Goal: Task Accomplishment & Management: Manage account settings

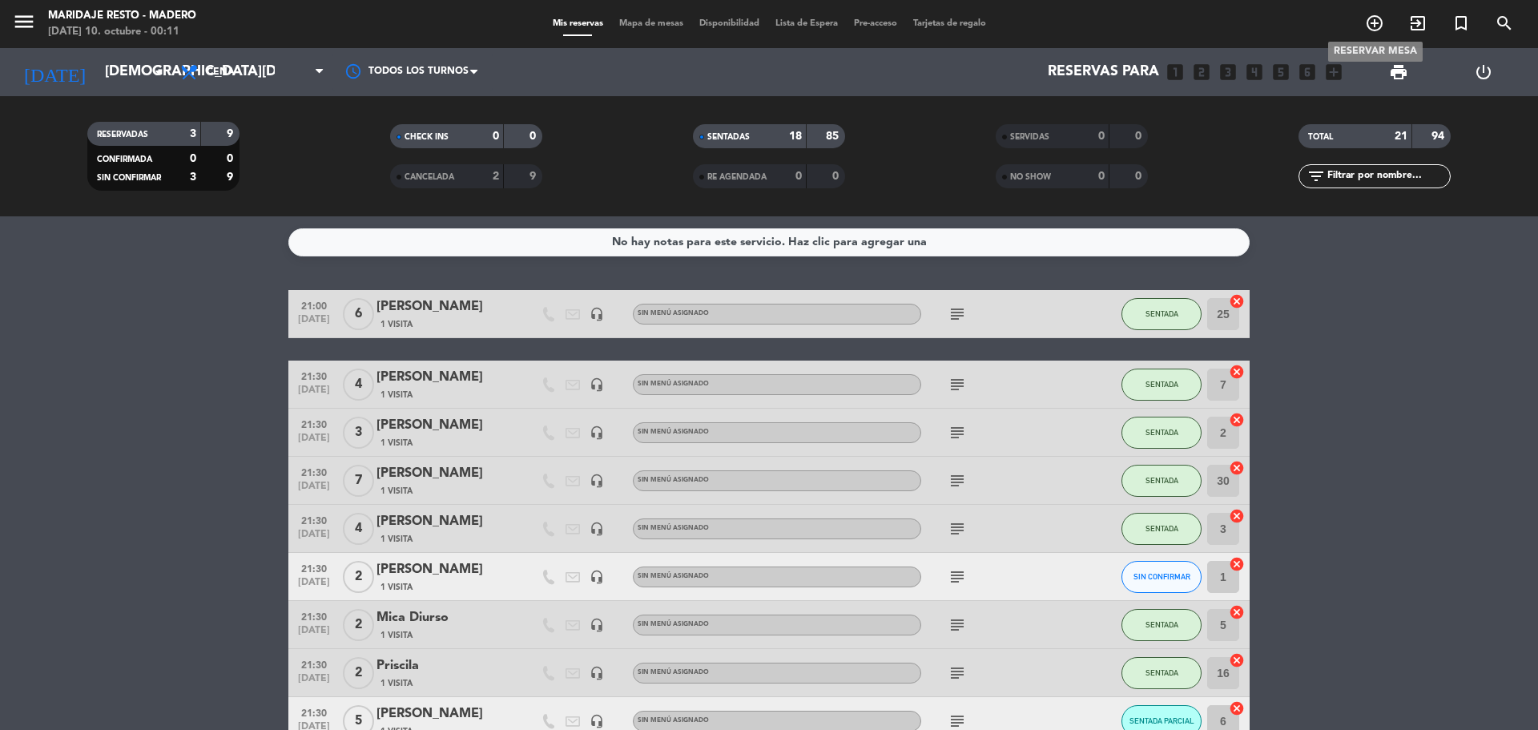
click at [1380, 30] on icon "add_circle_outline" at bounding box center [1374, 23] width 19 height 19
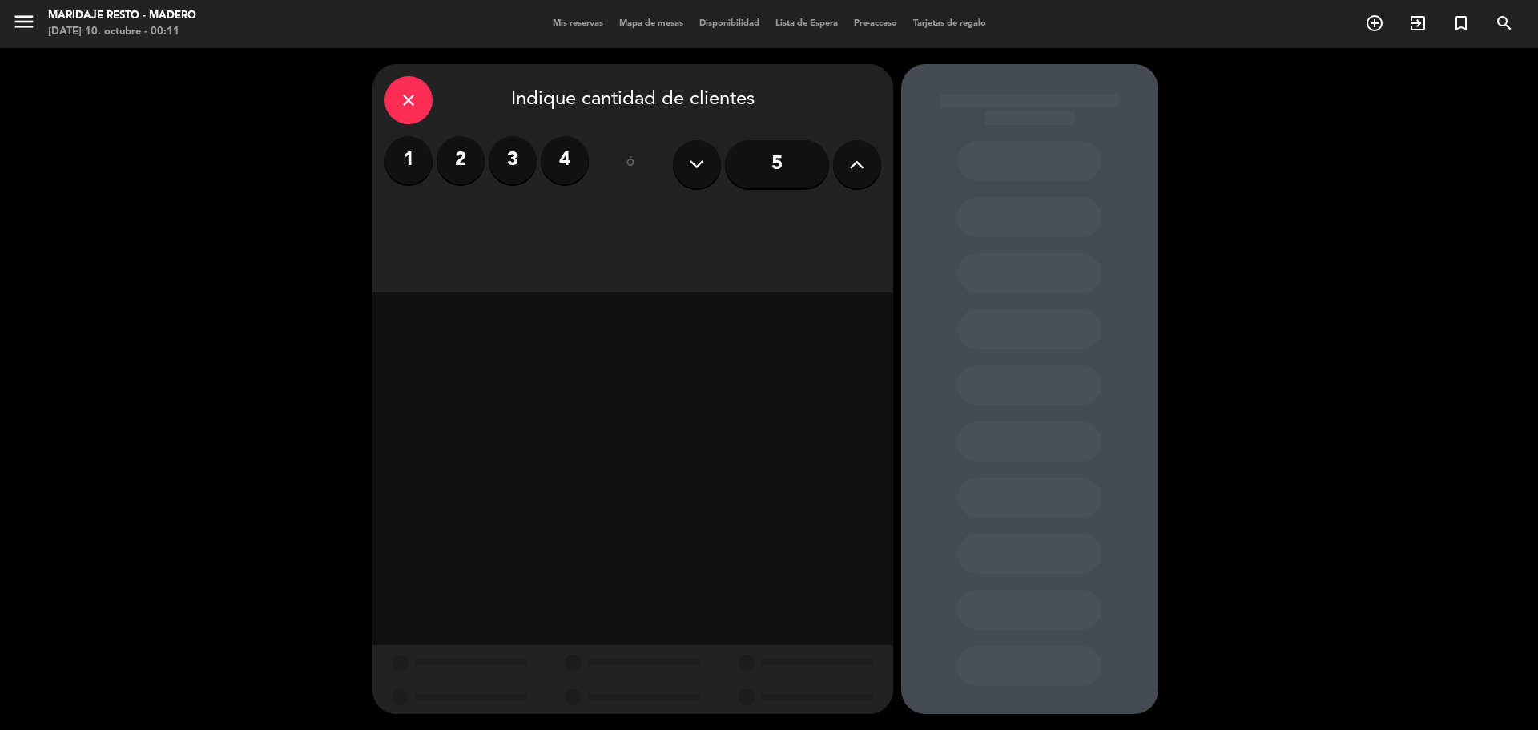
click at [692, 181] on button at bounding box center [697, 164] width 48 height 48
click at [694, 171] on icon at bounding box center [696, 164] width 15 height 24
click at [521, 172] on label "3" at bounding box center [512, 160] width 48 height 48
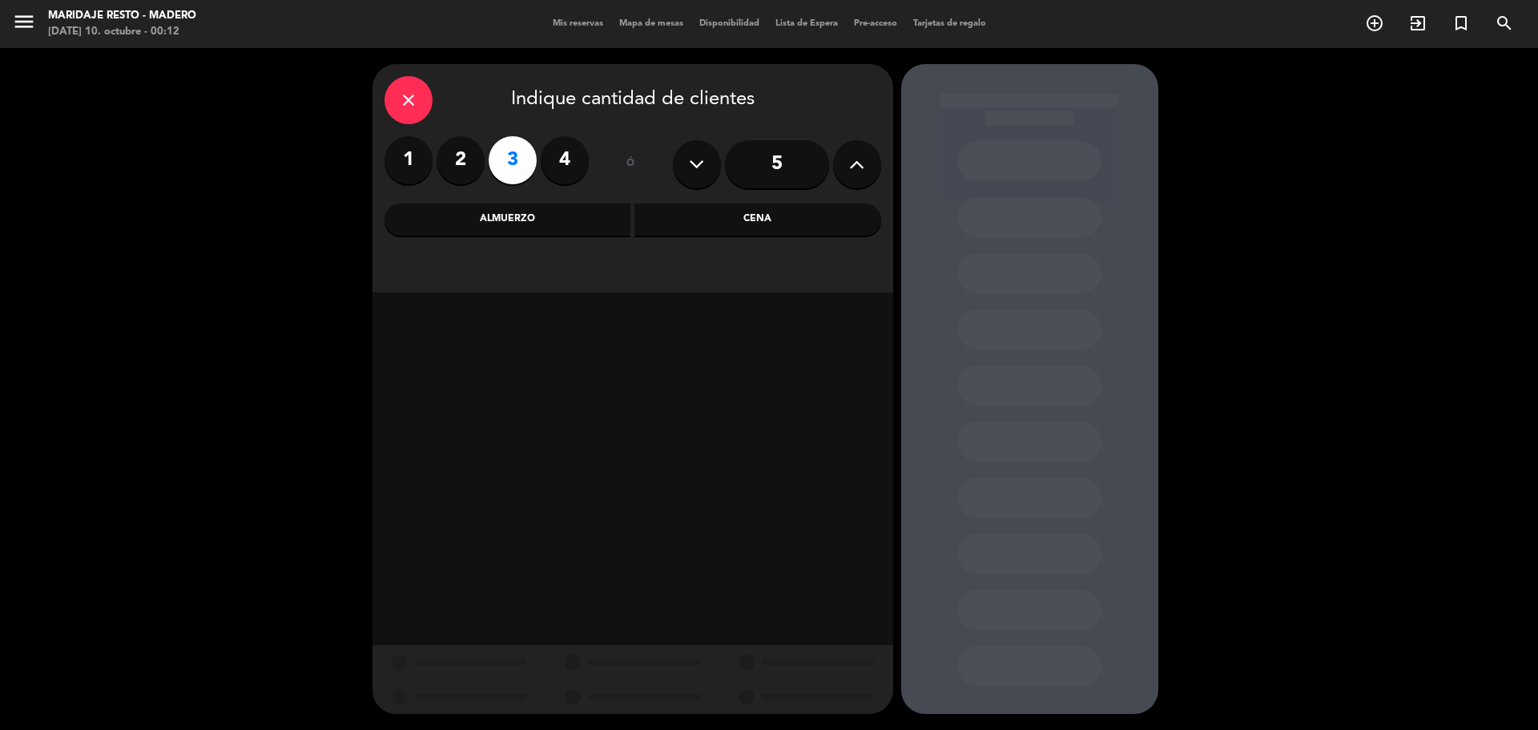
click at [724, 217] on div "Cena" at bounding box center [757, 219] width 247 height 32
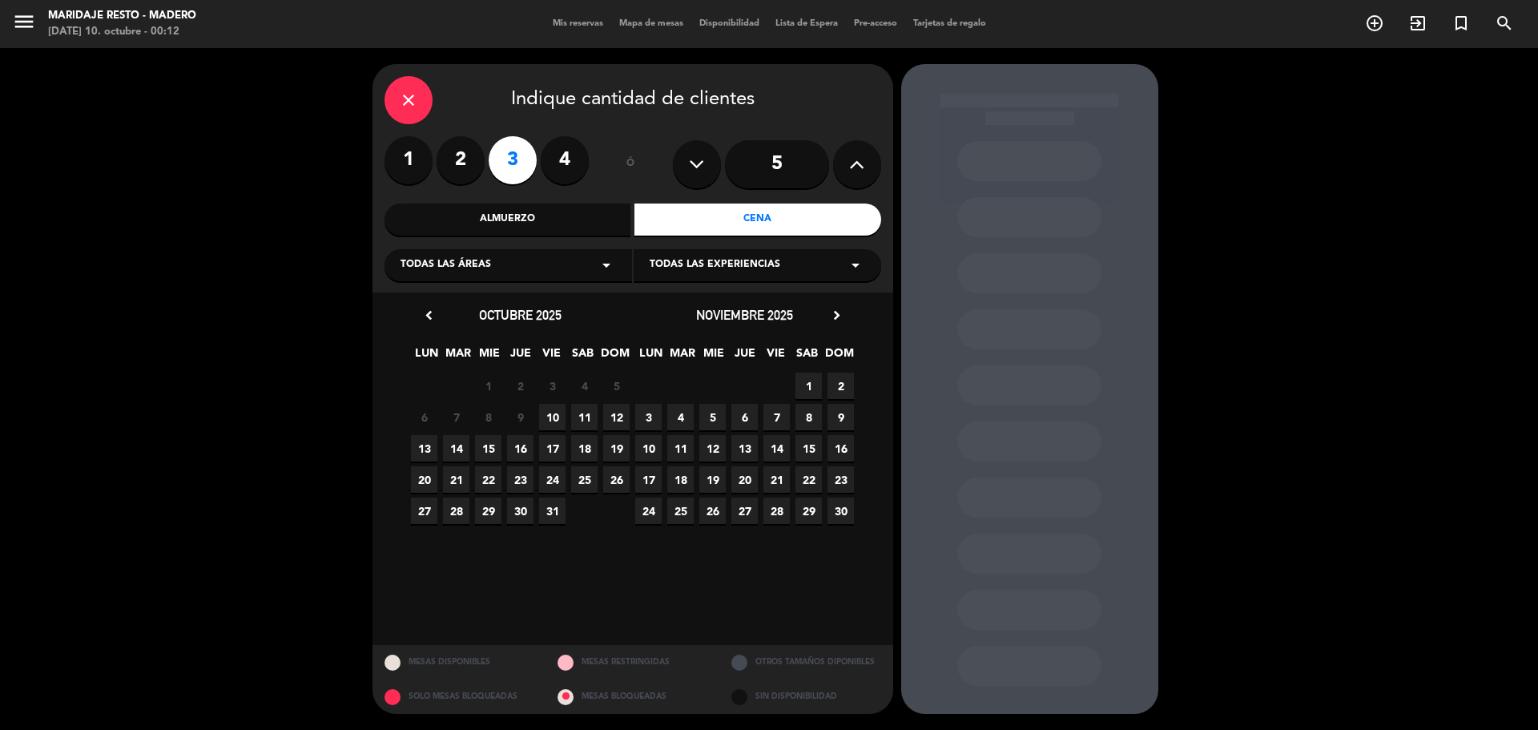
click at [526, 411] on span "9" at bounding box center [520, 417] width 26 height 26
click at [524, 412] on span "9" at bounding box center [520, 417] width 26 height 26
click at [411, 95] on icon "close" at bounding box center [408, 99] width 19 height 19
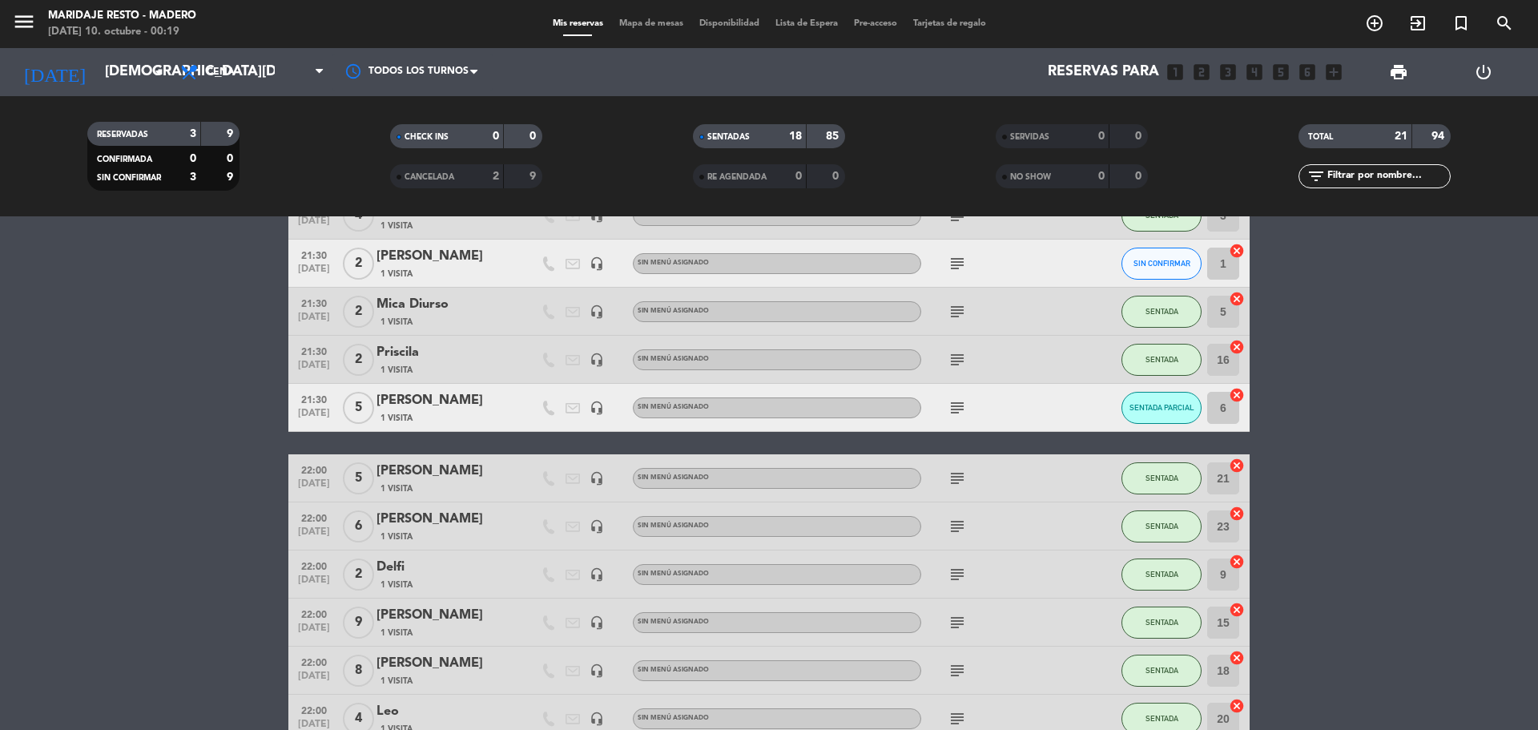
scroll to position [294, 0]
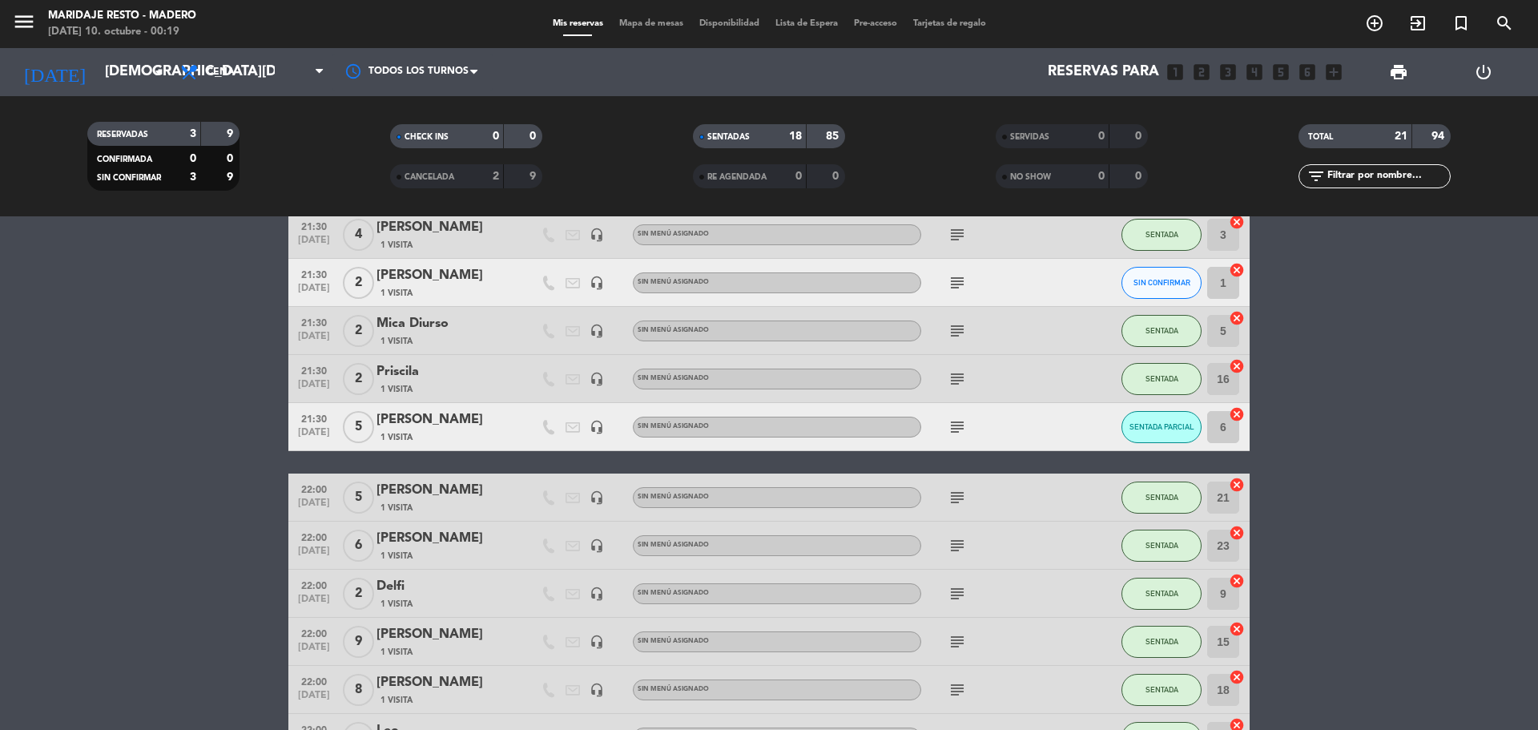
click at [951, 428] on icon "subject" at bounding box center [956, 426] width 19 height 19
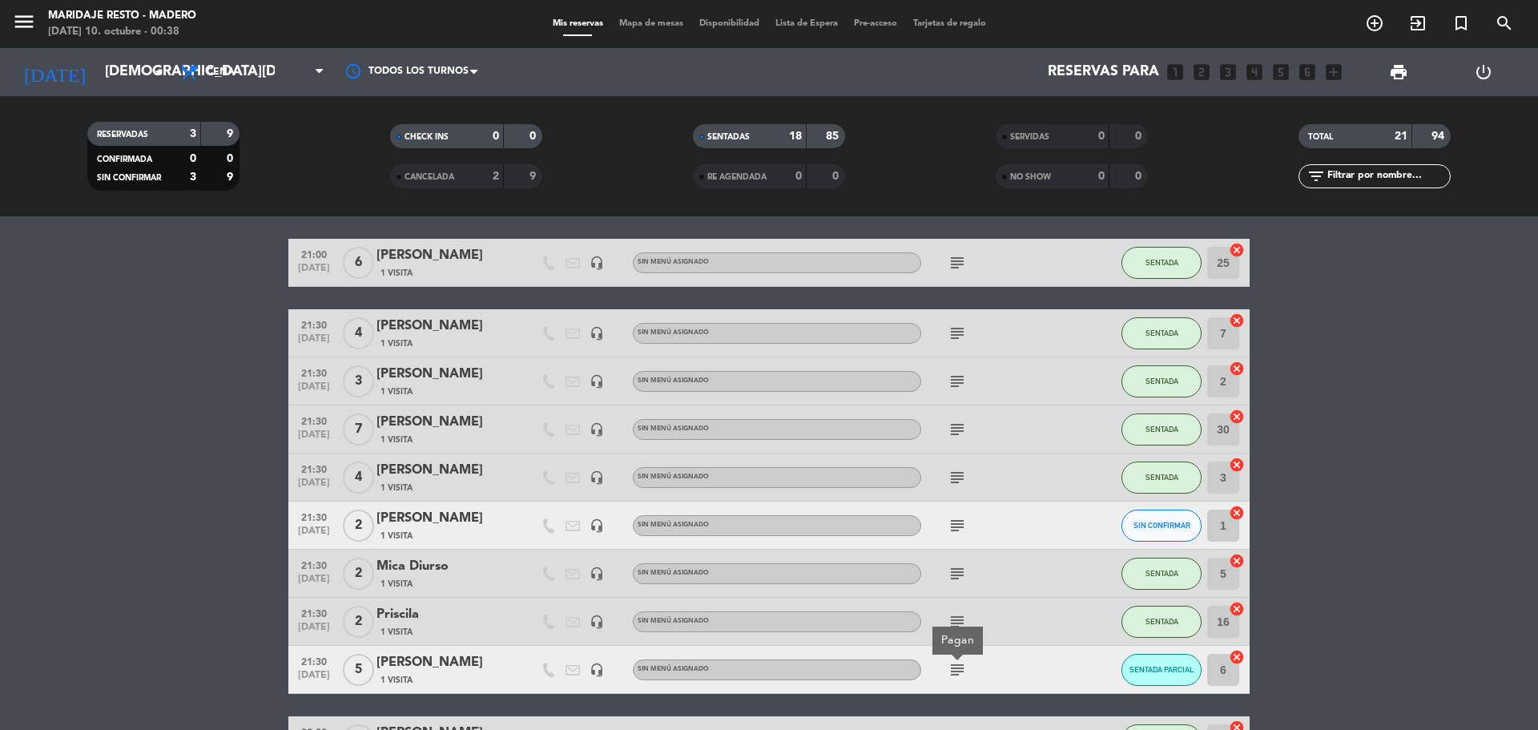
scroll to position [80, 0]
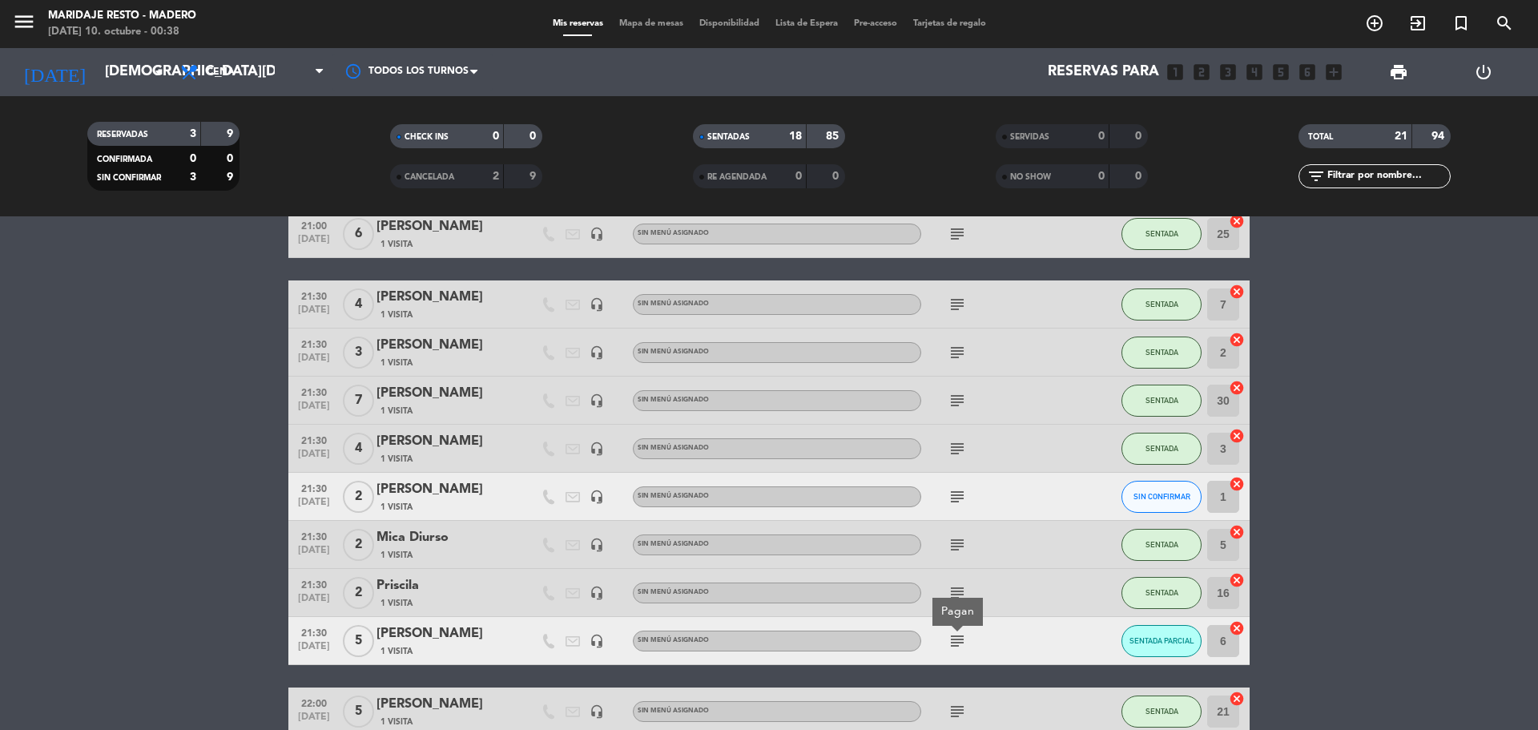
click at [964, 447] on icon "subject" at bounding box center [956, 448] width 19 height 19
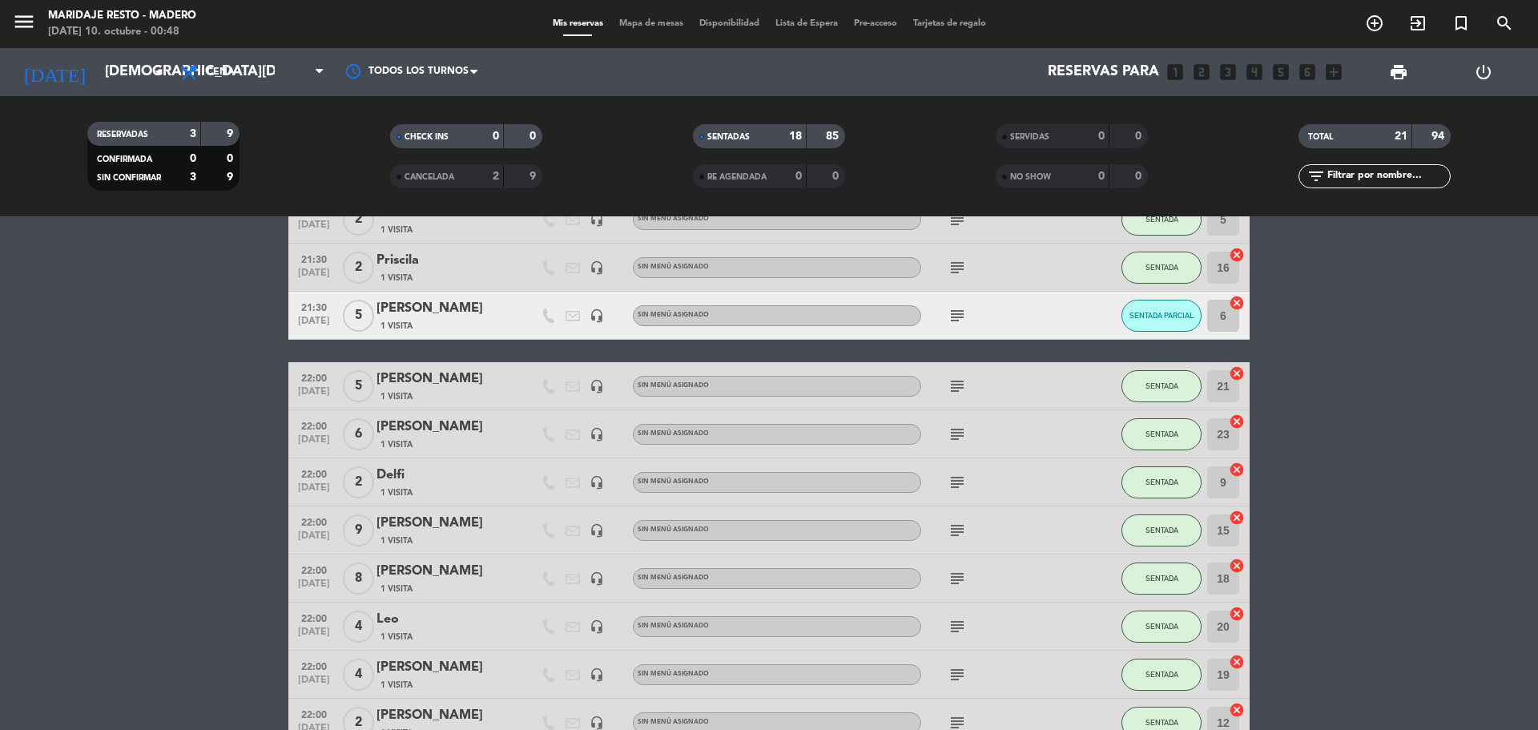
scroll to position [480, 0]
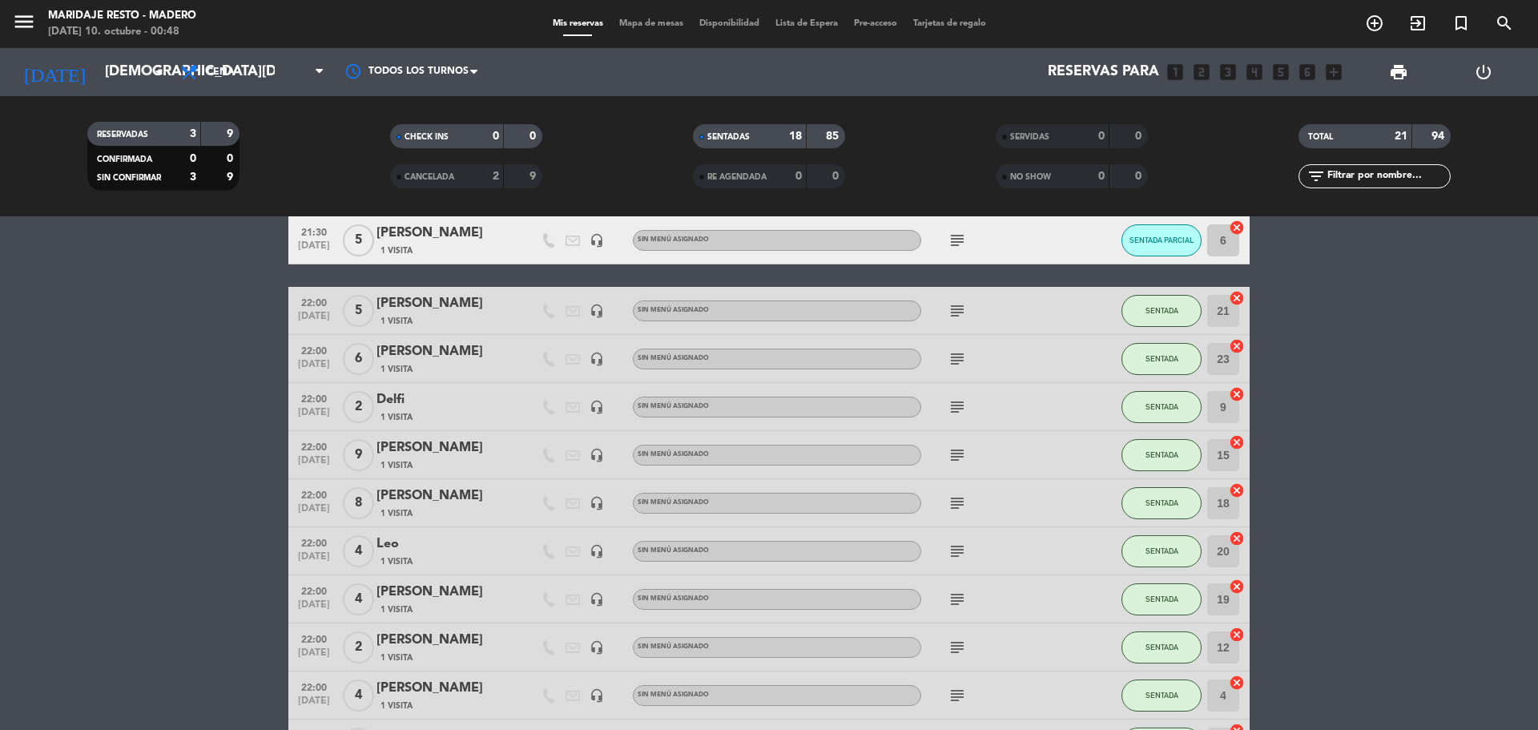
click at [951, 550] on icon "subject" at bounding box center [956, 550] width 19 height 19
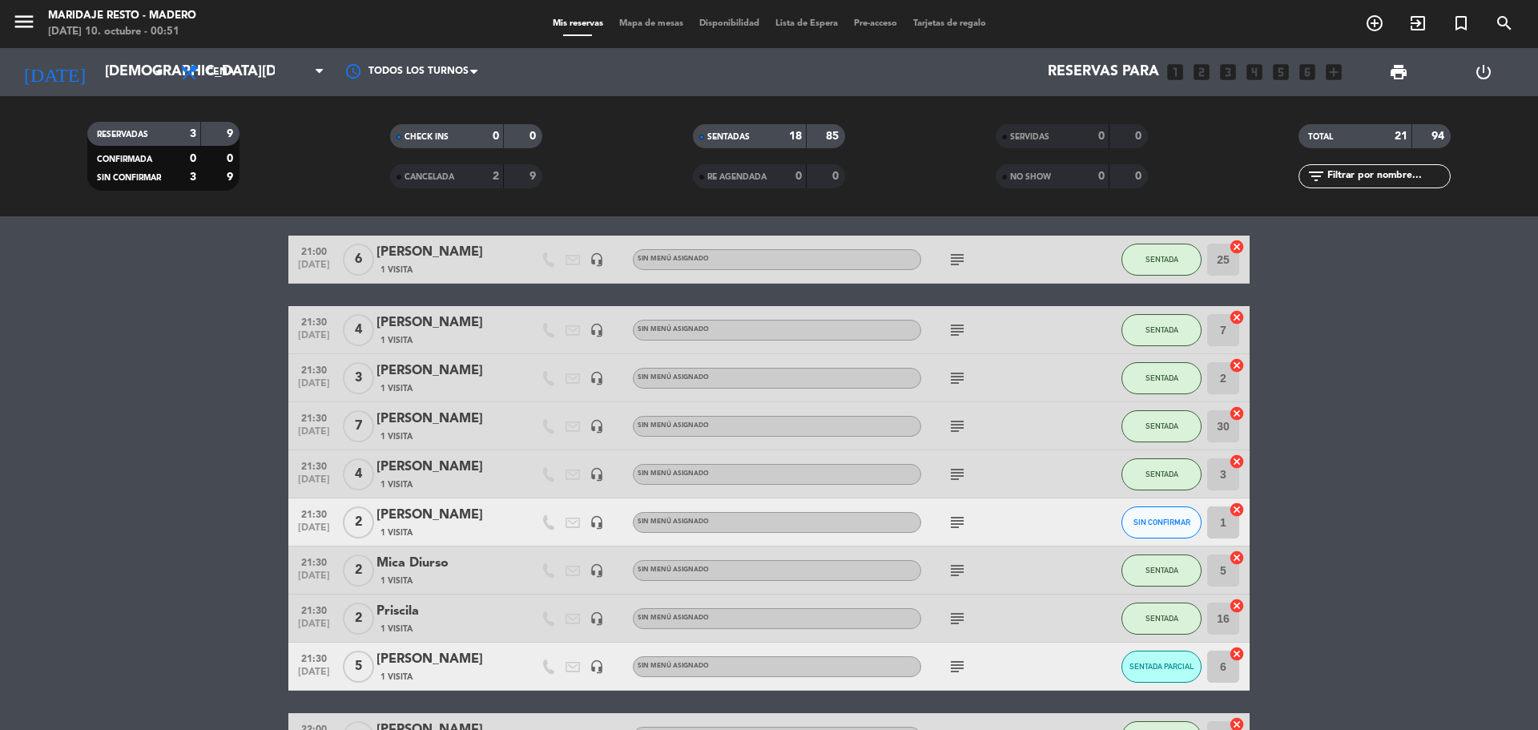
scroll to position [54, 0]
click at [963, 376] on icon "subject" at bounding box center [956, 378] width 19 height 19
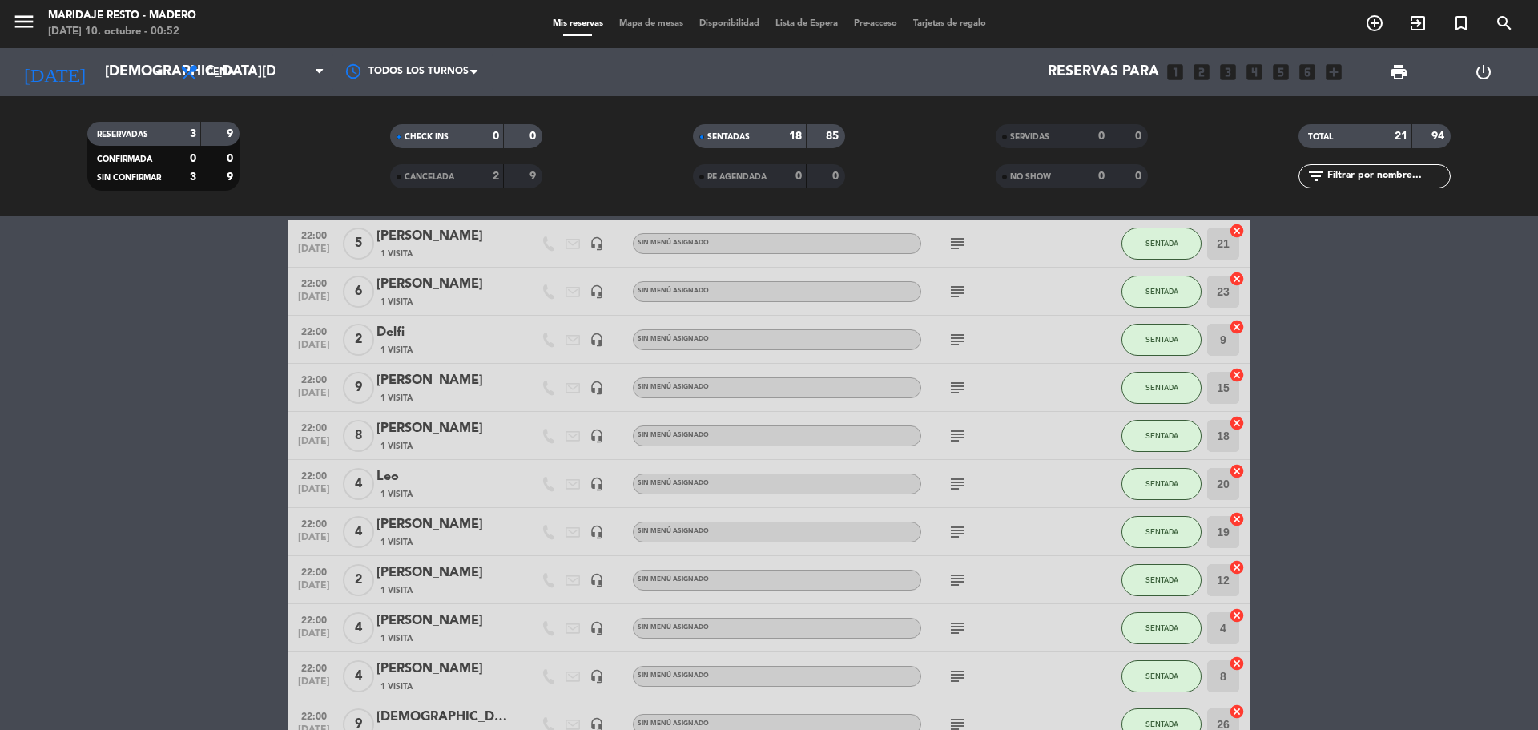
scroll to position [614, 0]
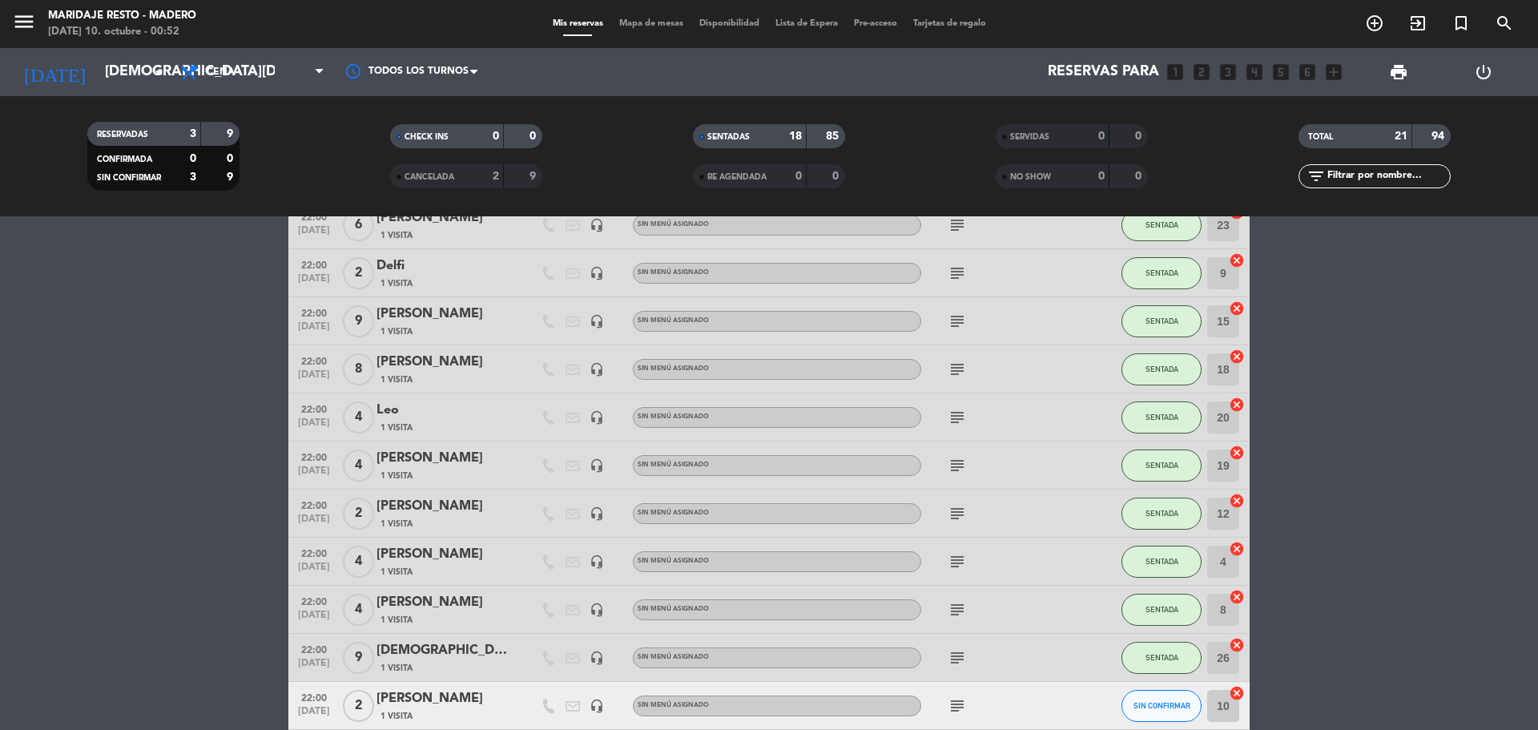
click at [963, 565] on icon "subject" at bounding box center [956, 561] width 19 height 19
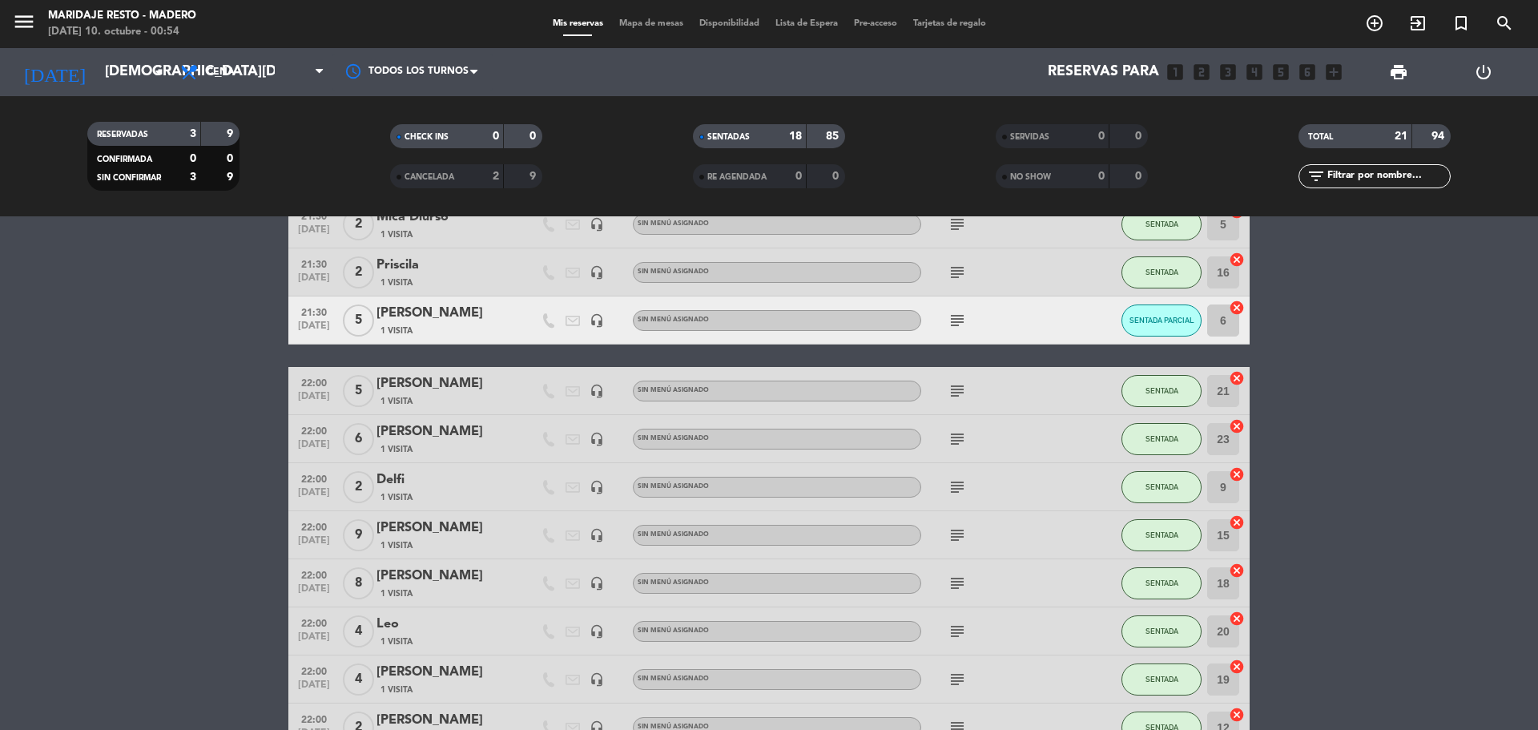
scroll to position [480, 0]
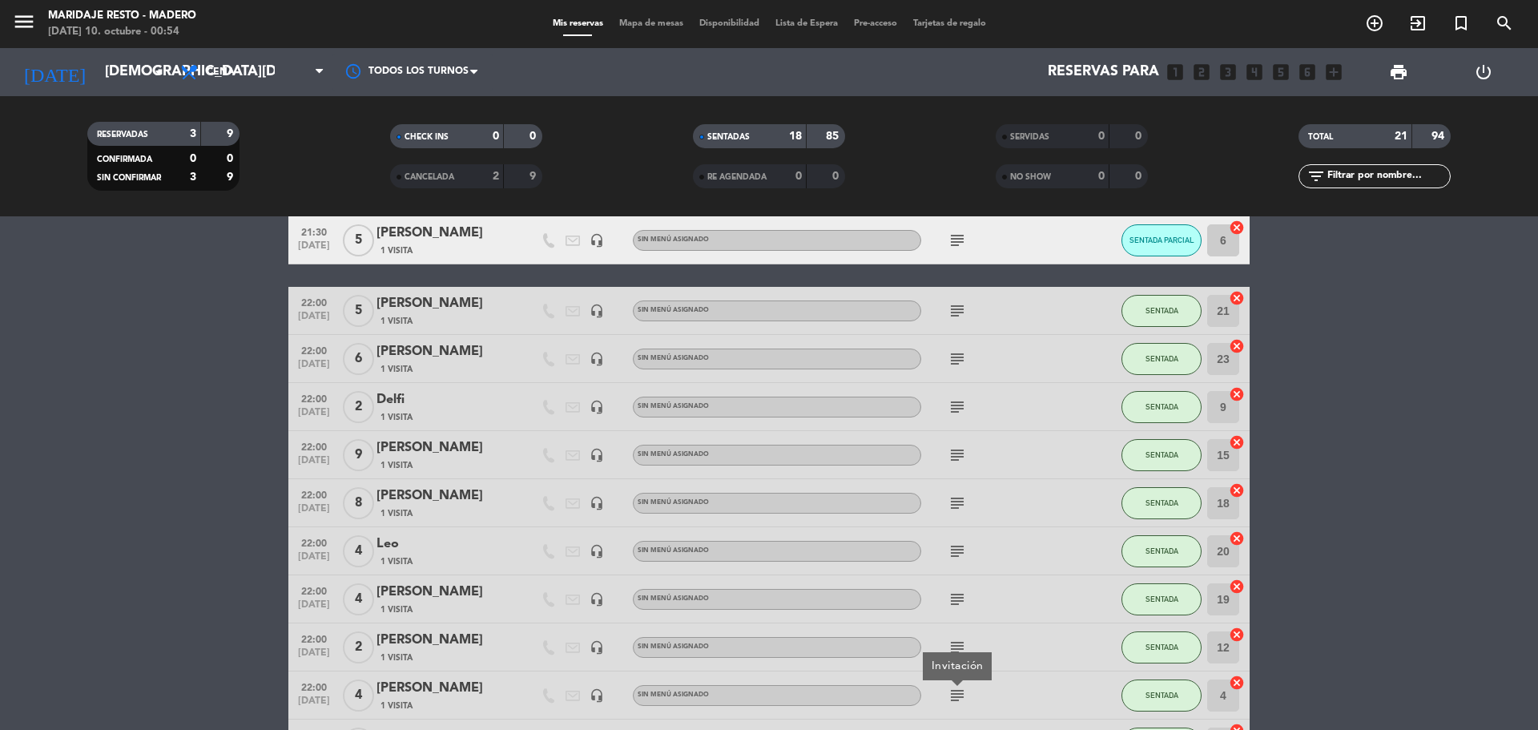
click at [956, 412] on icon "subject" at bounding box center [956, 406] width 19 height 19
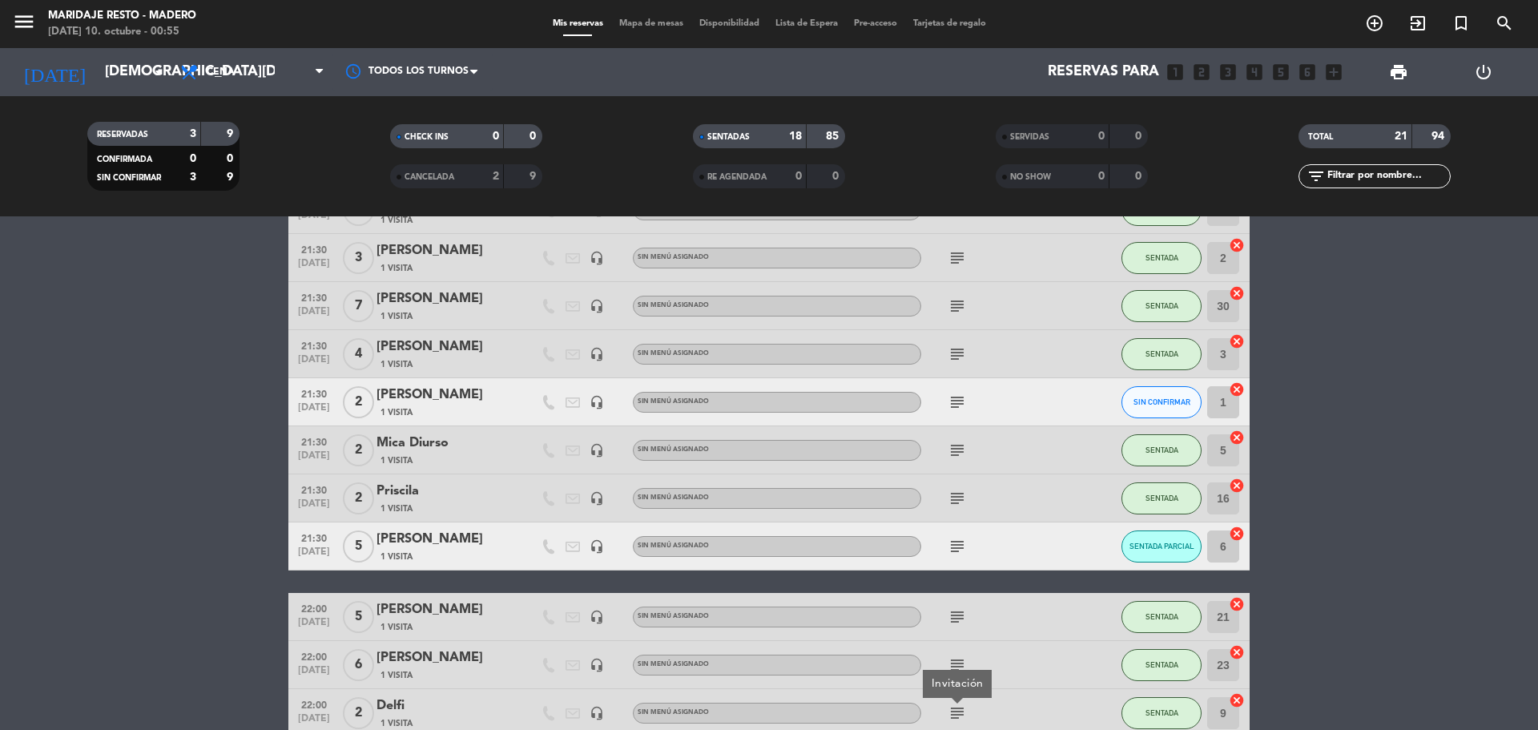
scroll to position [134, 0]
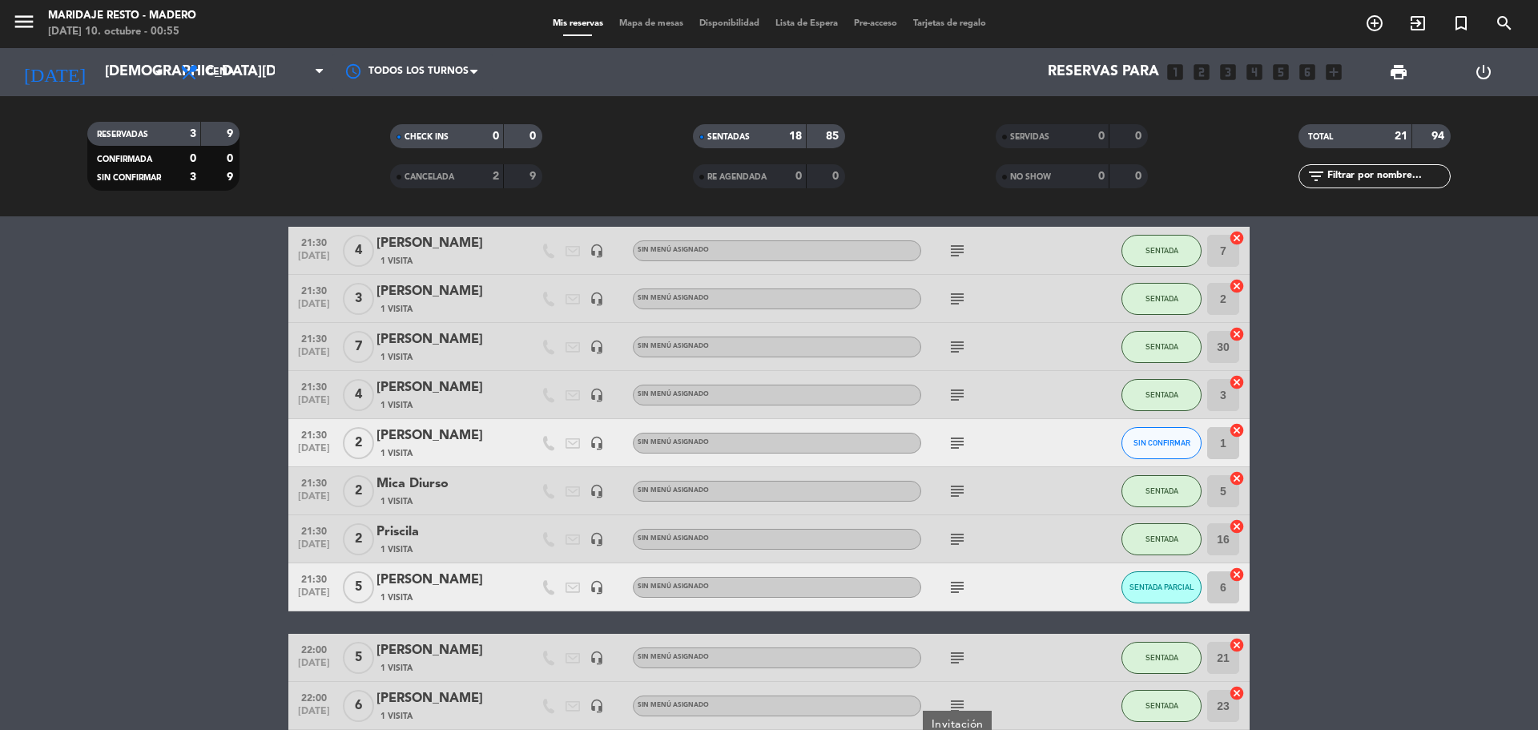
click at [958, 492] on icon "subject" at bounding box center [956, 490] width 19 height 19
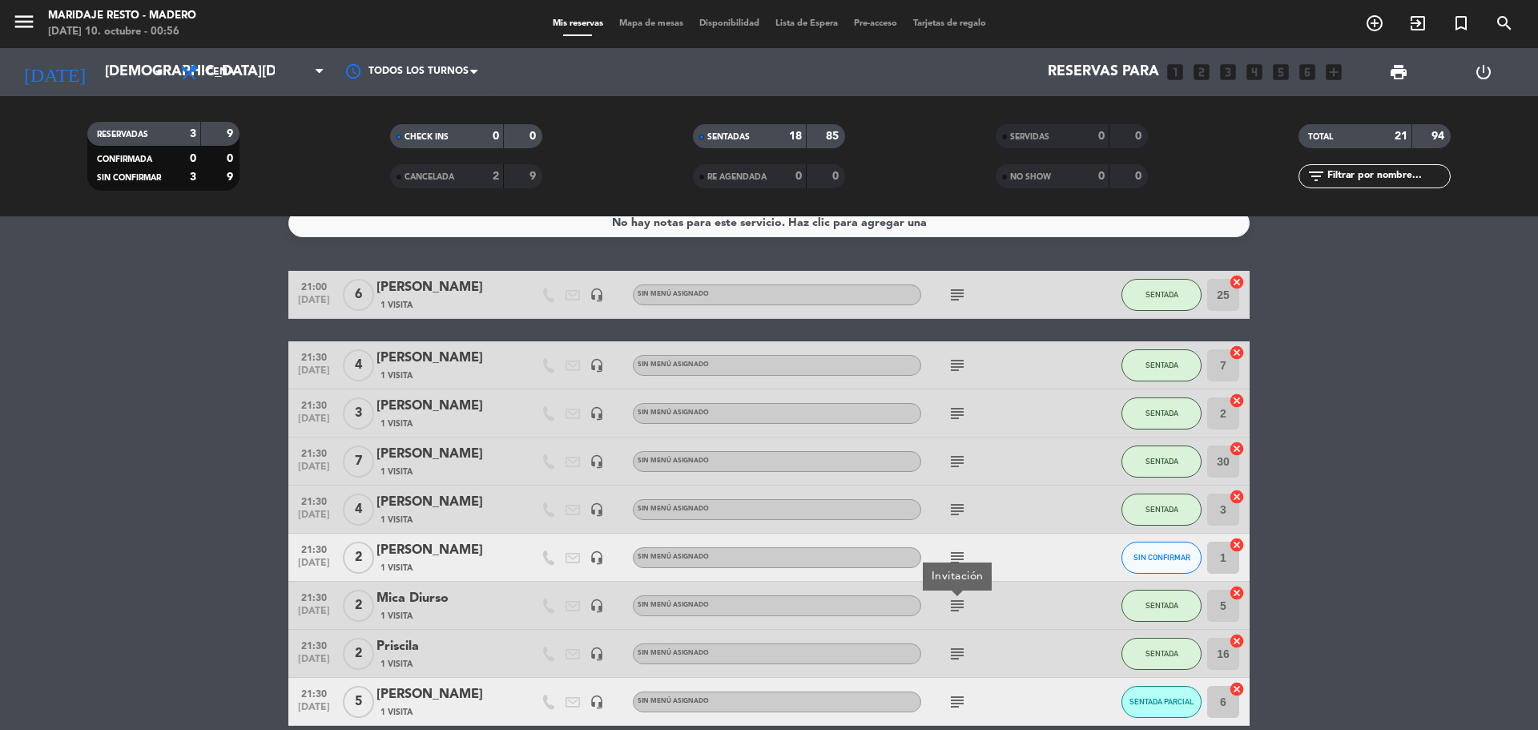
scroll to position [0, 0]
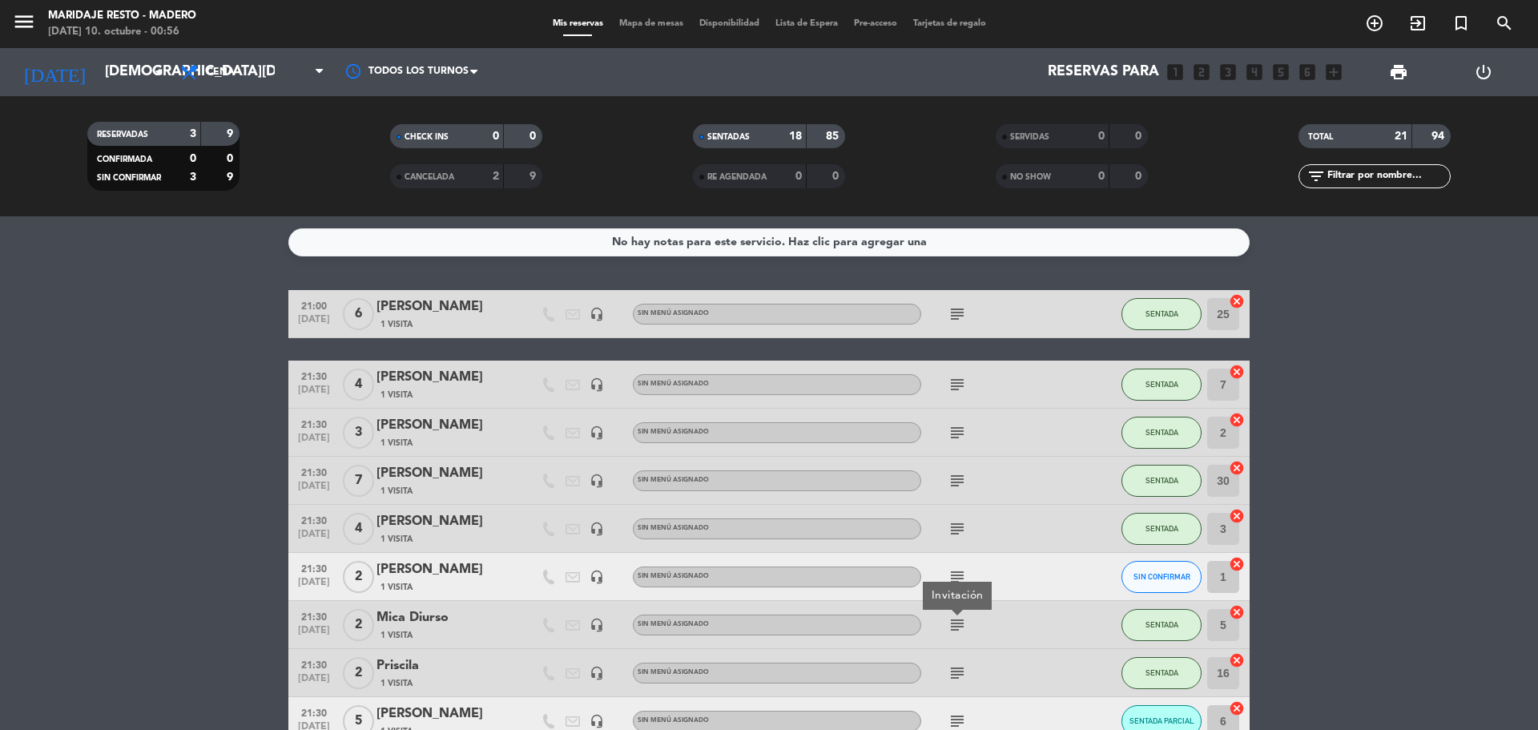
click at [949, 384] on icon "subject" at bounding box center [956, 384] width 19 height 19
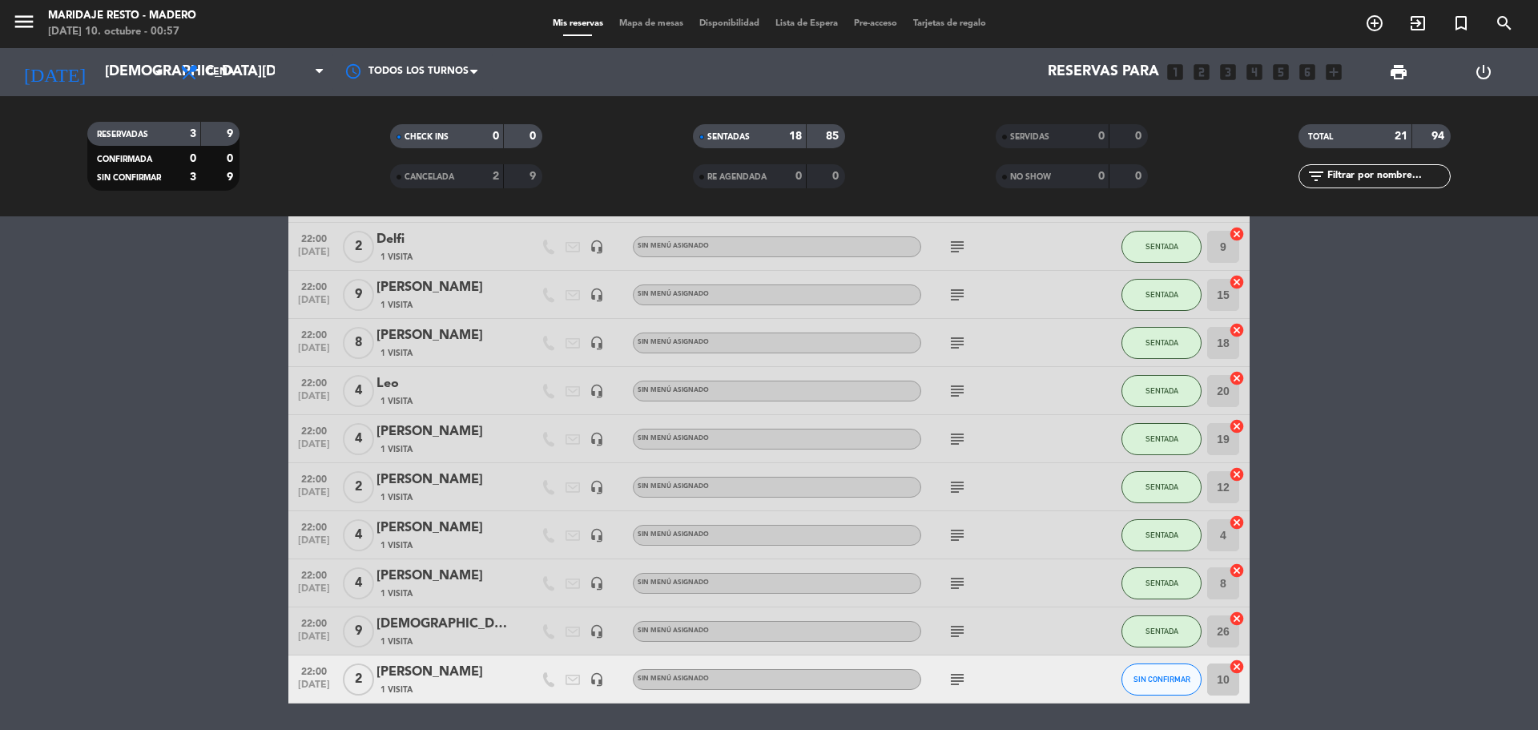
scroll to position [694, 0]
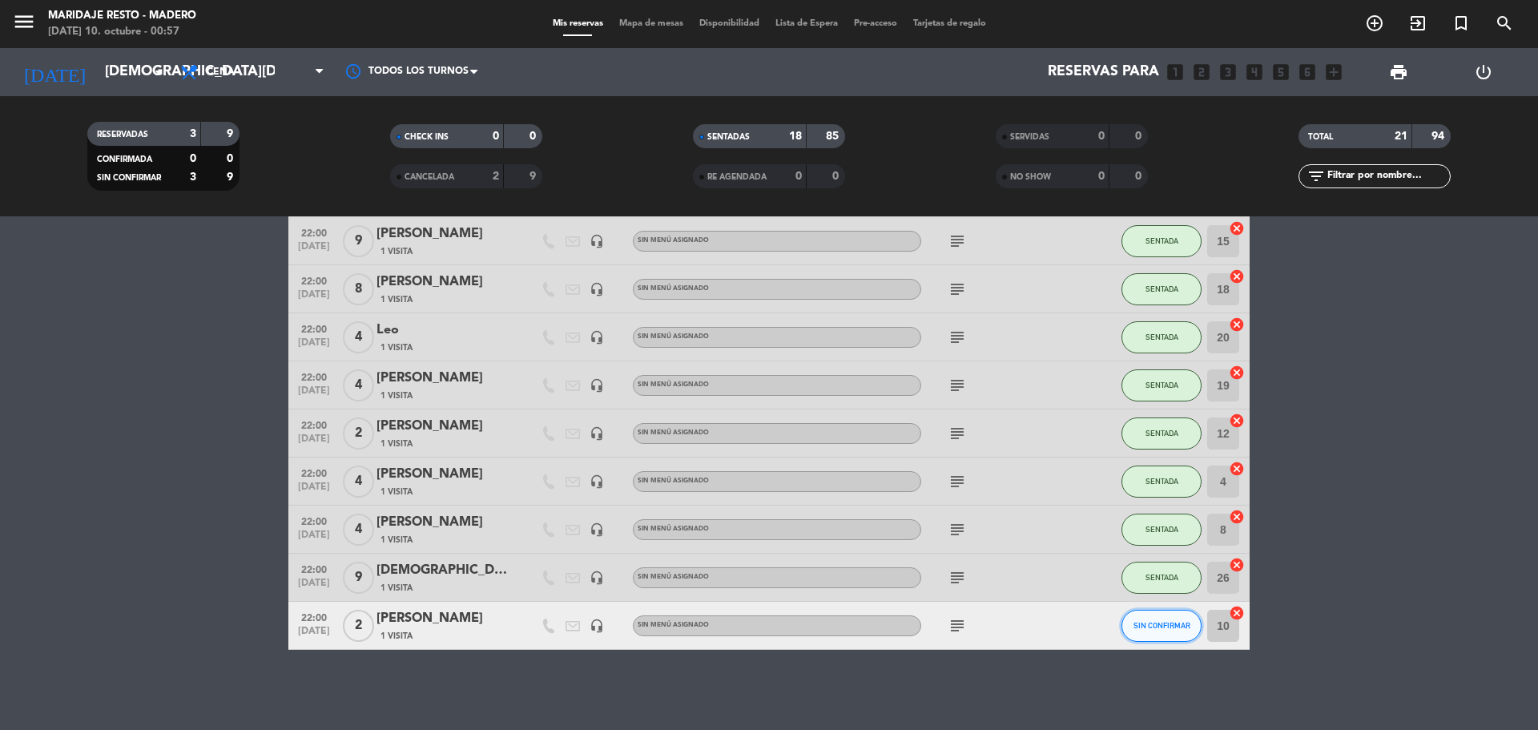
click at [1145, 623] on span "SIN CONFIRMAR" at bounding box center [1161, 625] width 57 height 9
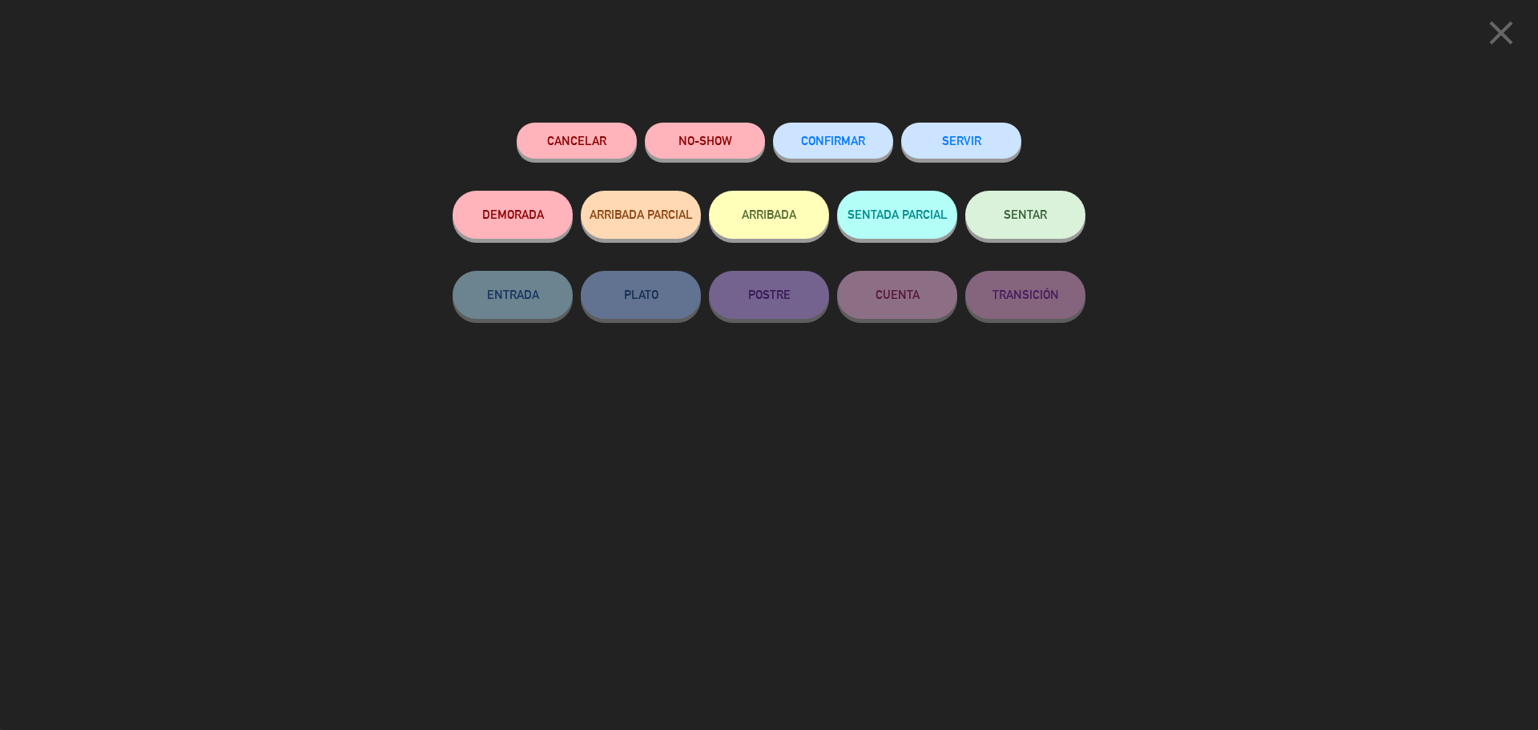
click at [1005, 222] on button "SENTAR" at bounding box center [1025, 215] width 120 height 48
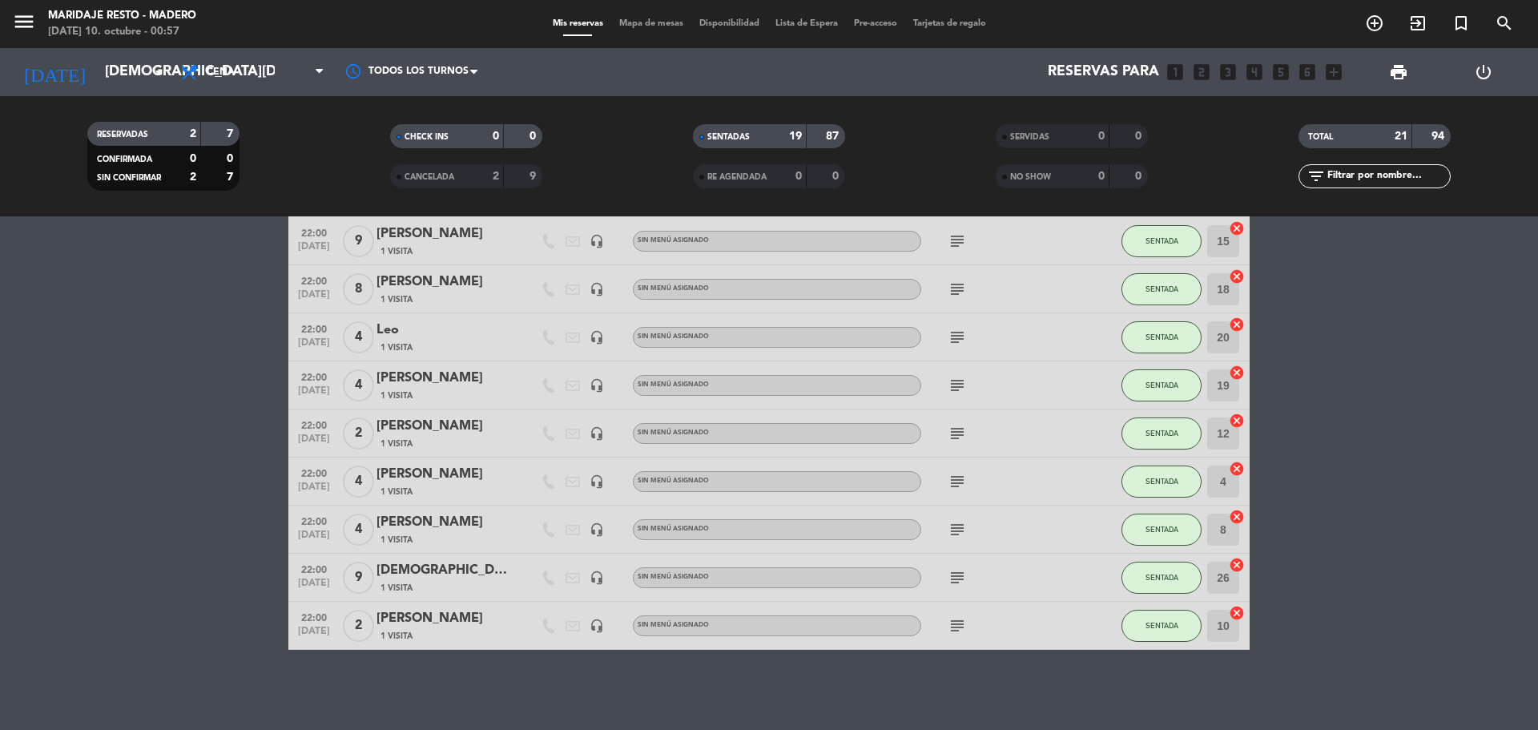
click at [950, 624] on icon "subject" at bounding box center [956, 625] width 19 height 19
click at [956, 385] on icon "subject" at bounding box center [956, 385] width 19 height 19
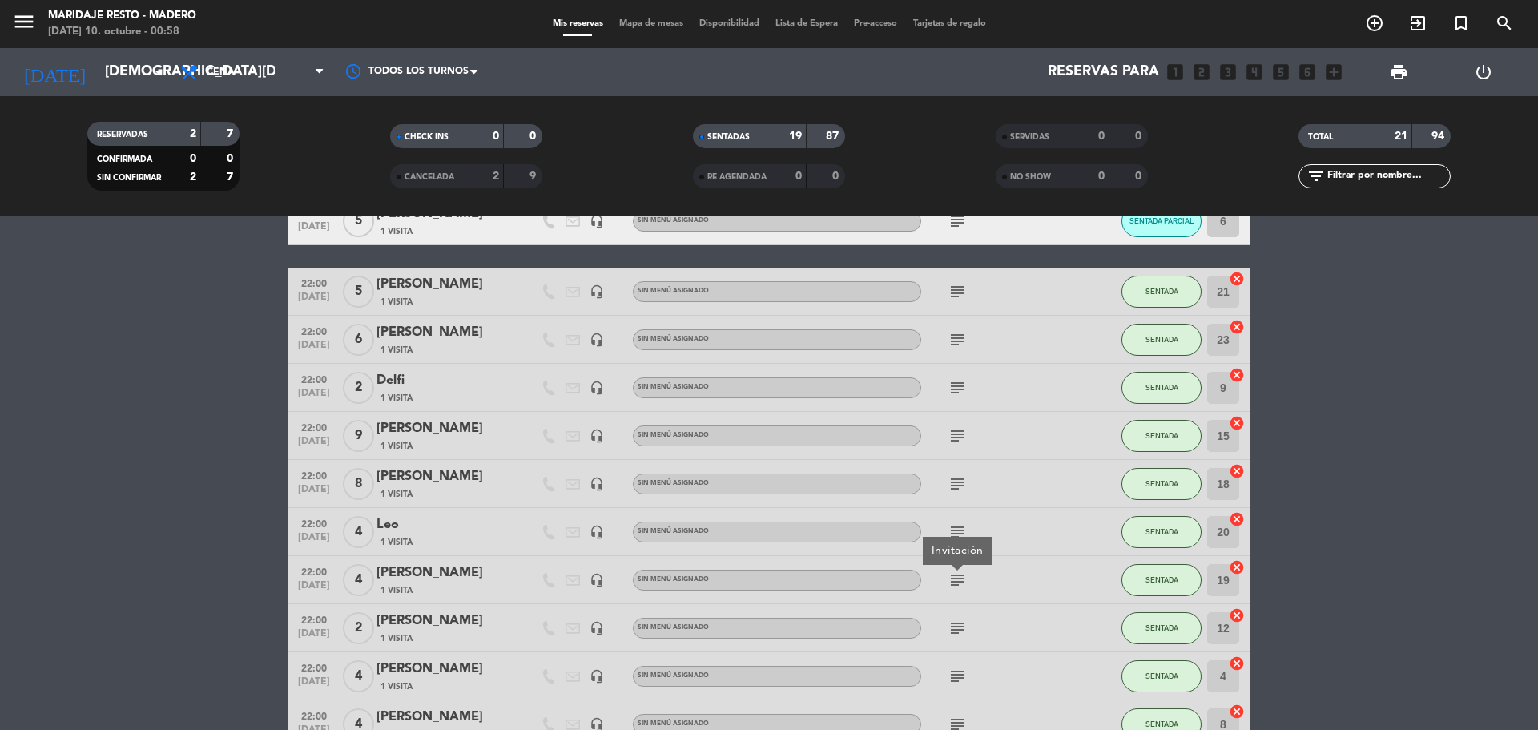
scroll to position [561, 0]
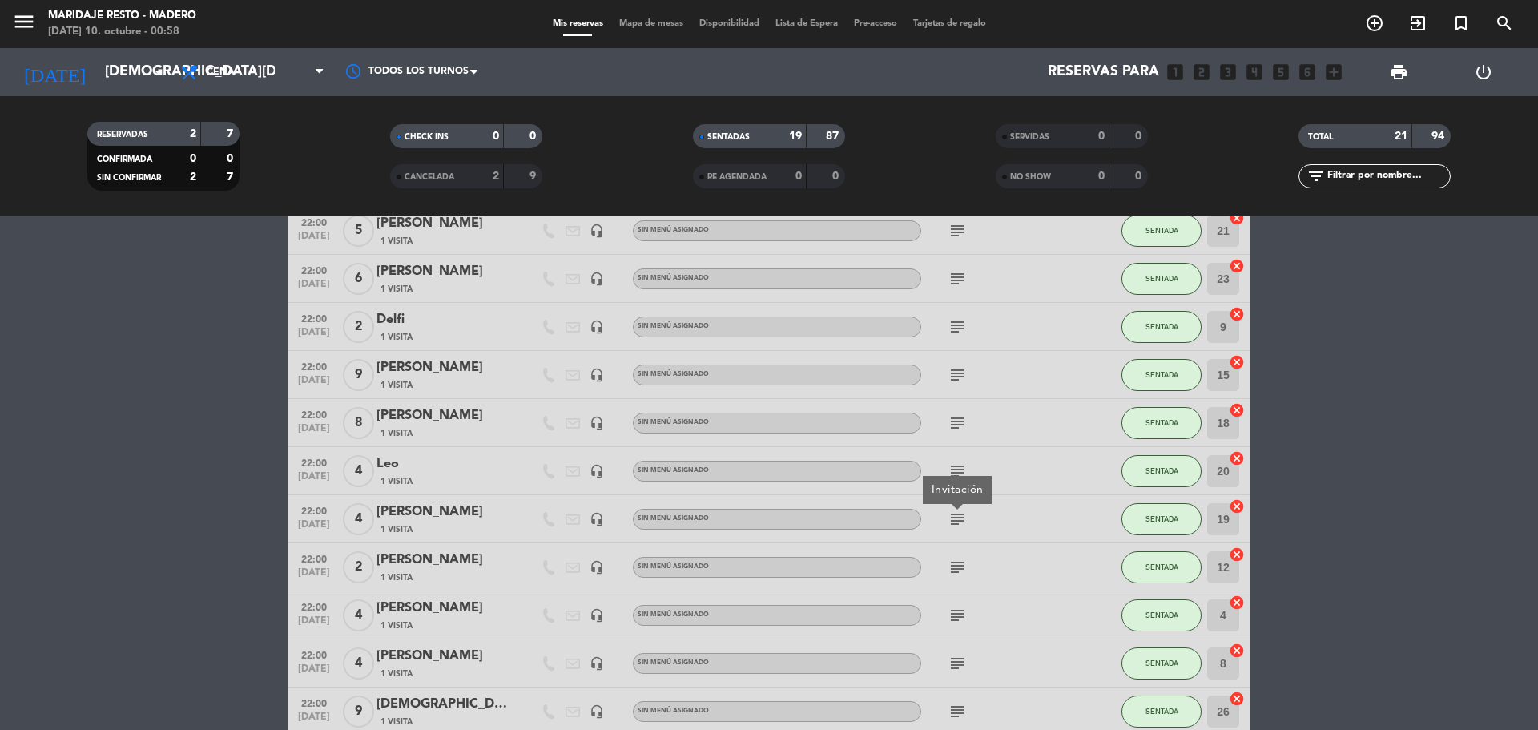
click at [965, 421] on icon "subject" at bounding box center [956, 422] width 19 height 19
click at [1285, 480] on bookings-row "21:00 [DATE] 6 Mica Miles 1 Visita headset_mic Sin menú asignado subject SENTAD…" at bounding box center [769, 256] width 1538 height 1054
click at [951, 476] on icon "subject" at bounding box center [956, 470] width 19 height 19
click at [963, 368] on icon "subject" at bounding box center [956, 374] width 19 height 19
click at [1385, 461] on bookings-row "21:00 [DATE] 6 Mica Miles 1 Visita headset_mic Sin menú asignado subject SENTAD…" at bounding box center [769, 256] width 1538 height 1054
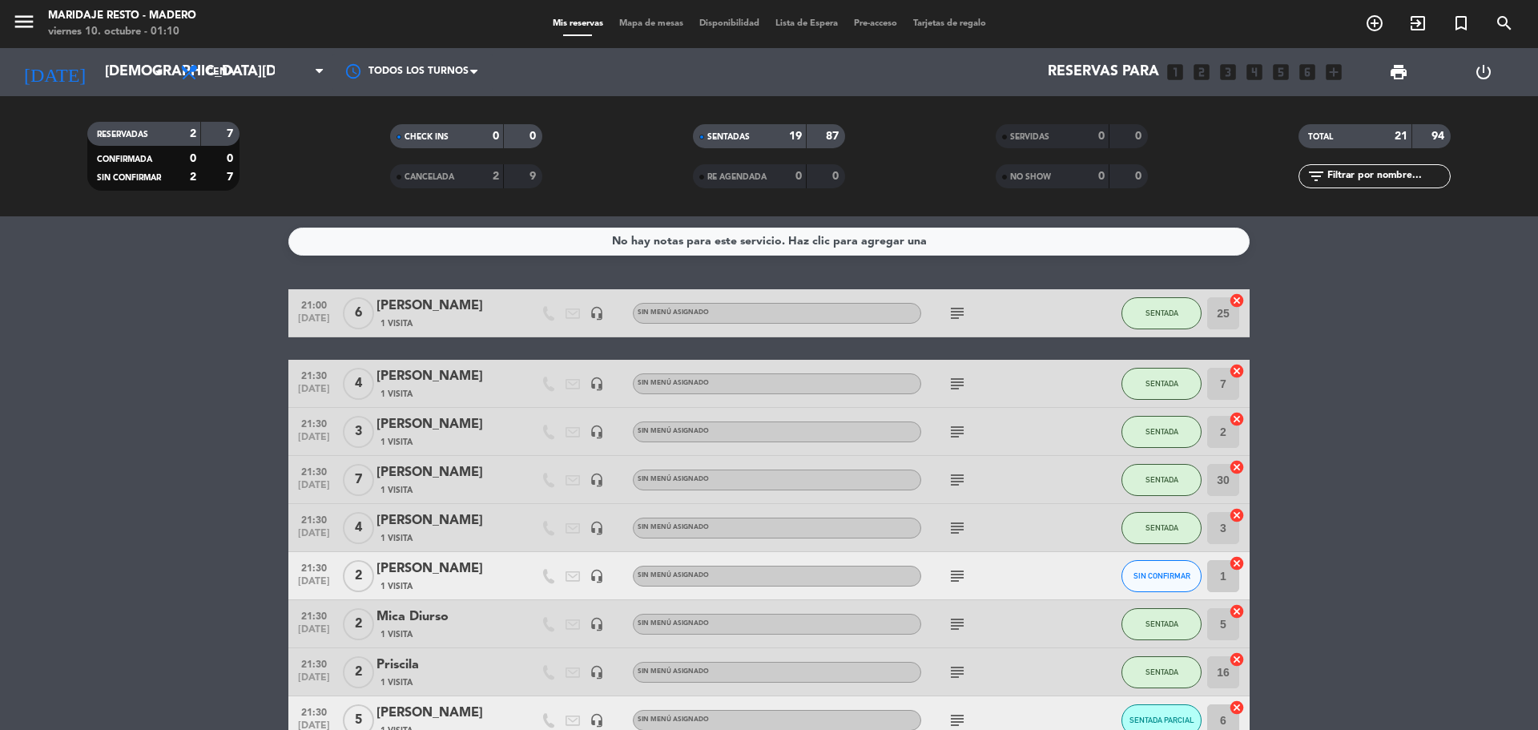
scroll to position [0, 0]
click at [953, 315] on icon "subject" at bounding box center [956, 313] width 19 height 19
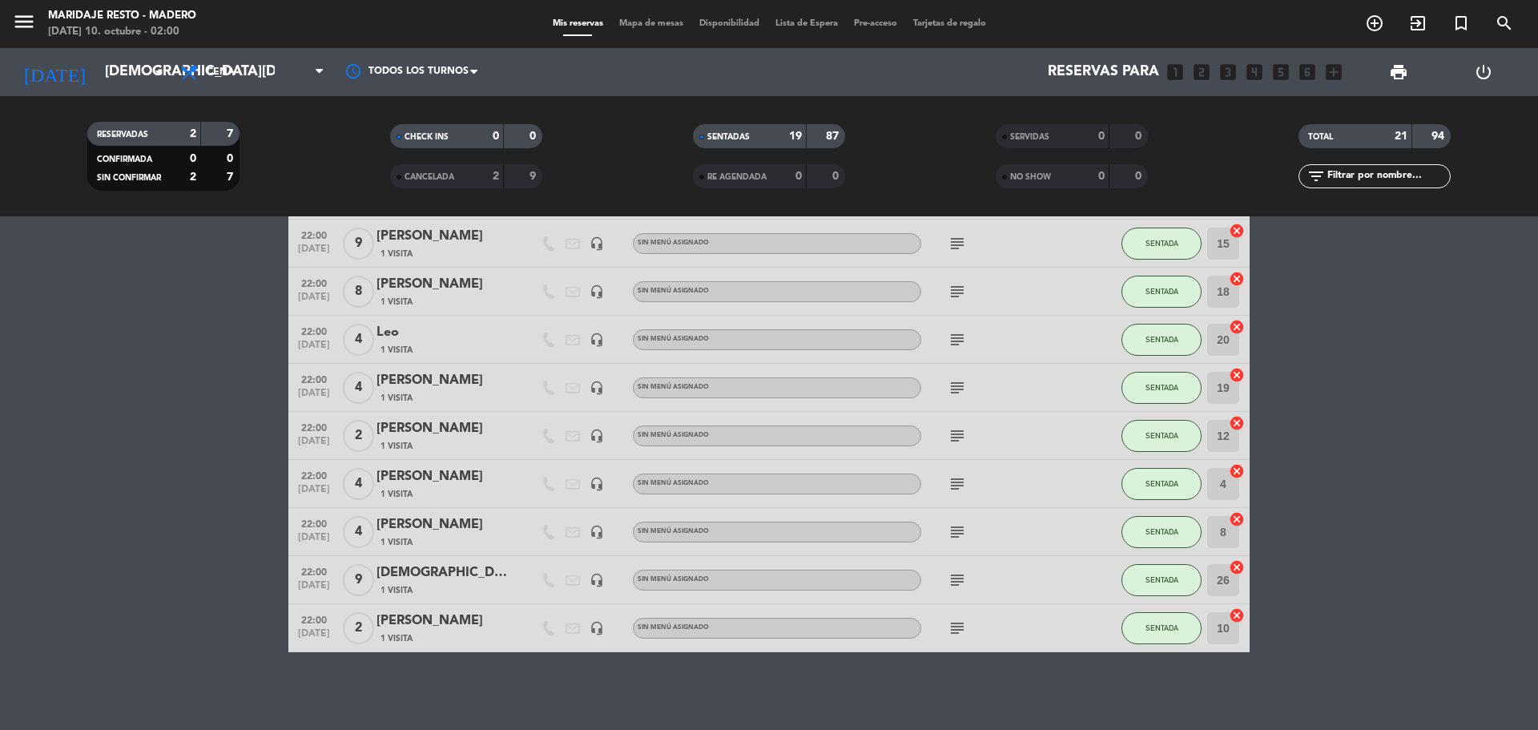
scroll to position [694, 0]
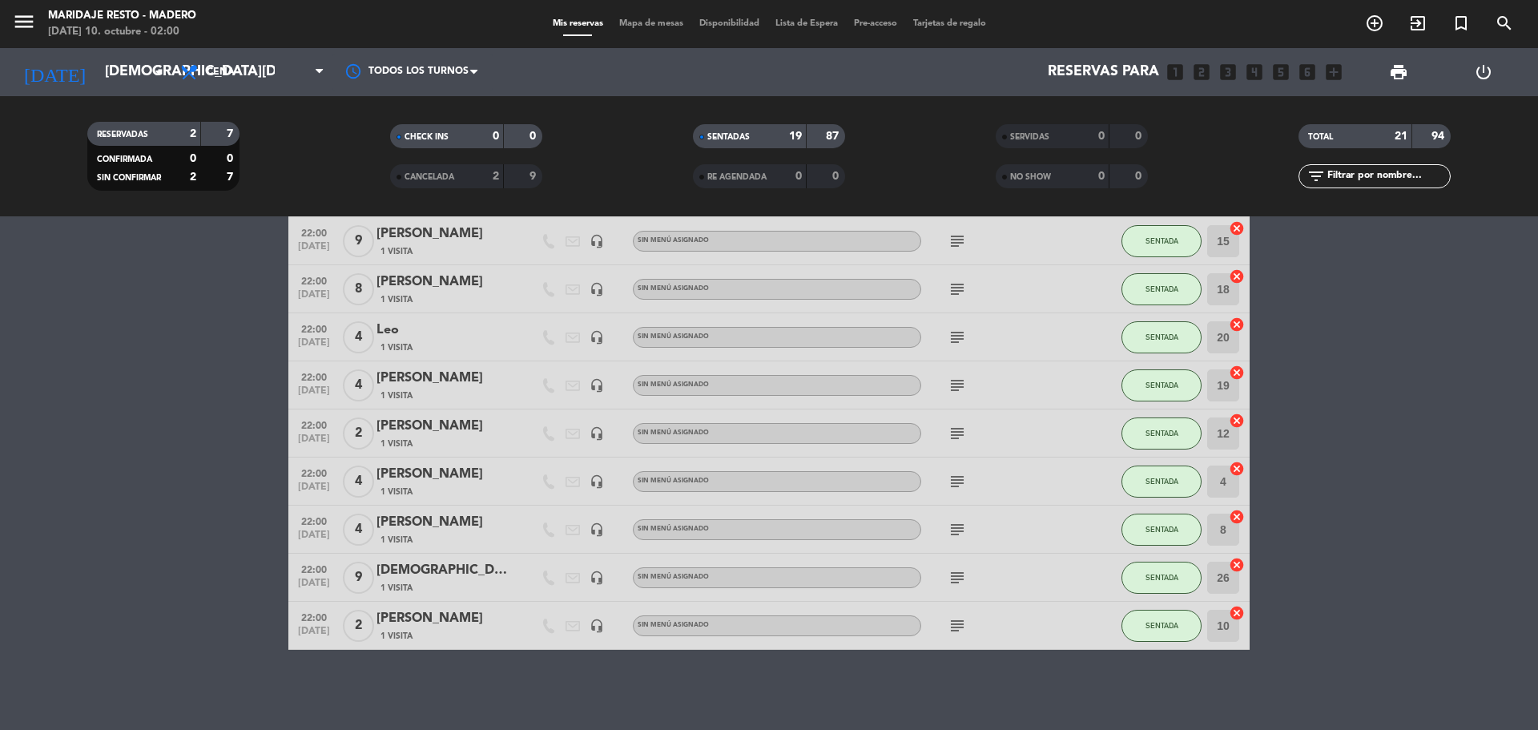
click at [955, 584] on icon "subject" at bounding box center [956, 577] width 19 height 19
